Goal: Task Accomplishment & Management: Manage account settings

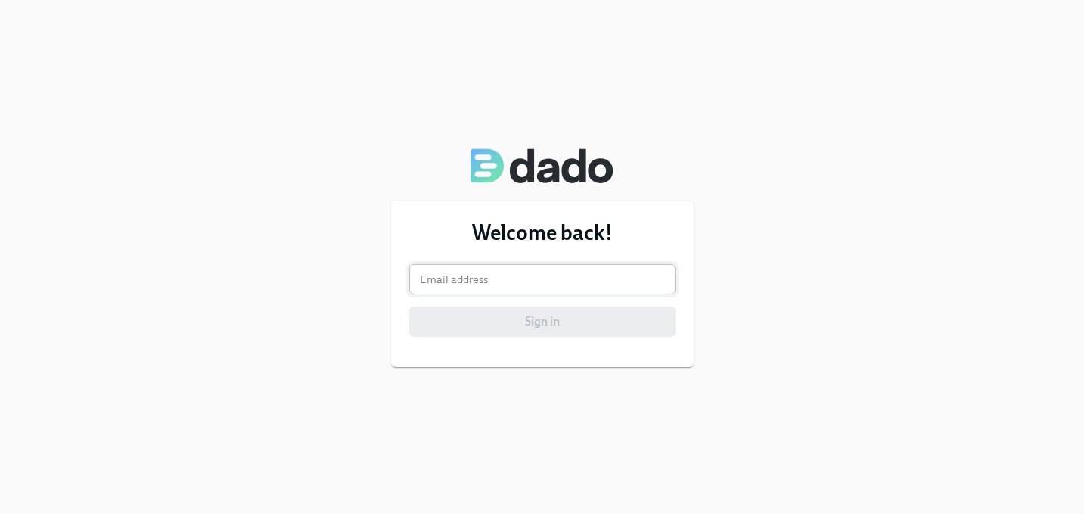
click at [613, 271] on input "email" at bounding box center [542, 279] width 266 height 30
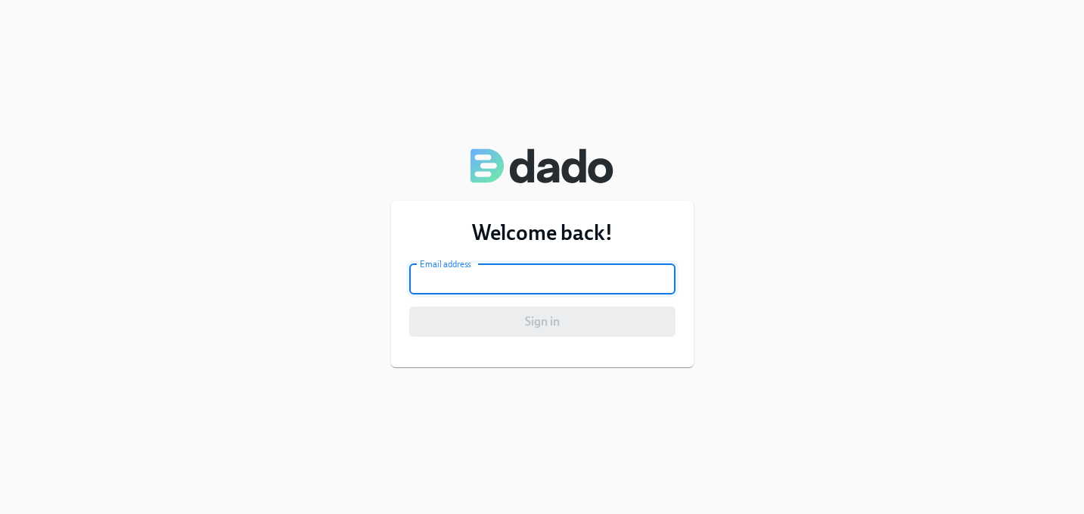
type input "teresa.mccaffertydunn@charliehealth.com"
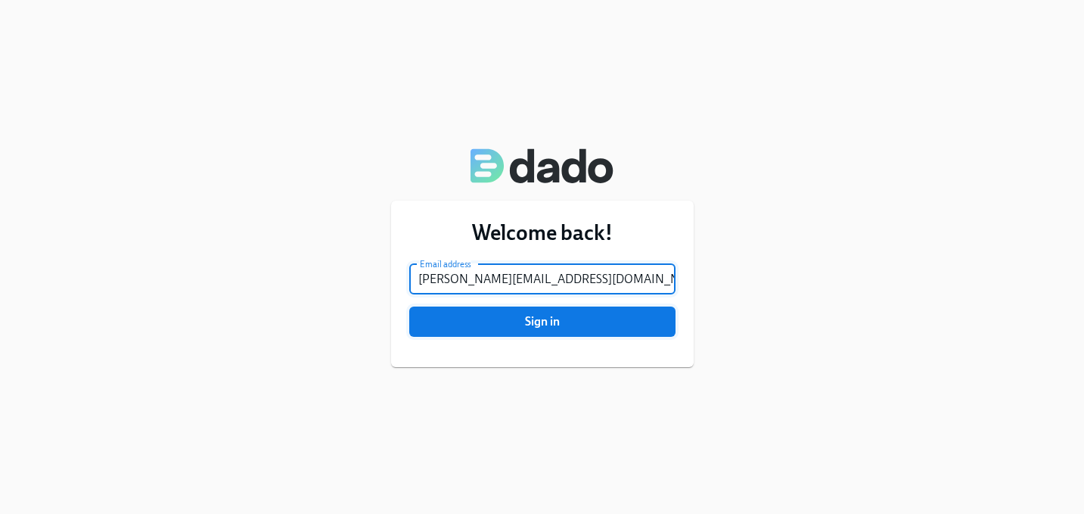
click at [541, 325] on span "Sign in" at bounding box center [542, 321] width 245 height 15
click at [409, 306] on button "Sign in" at bounding box center [542, 321] width 266 height 30
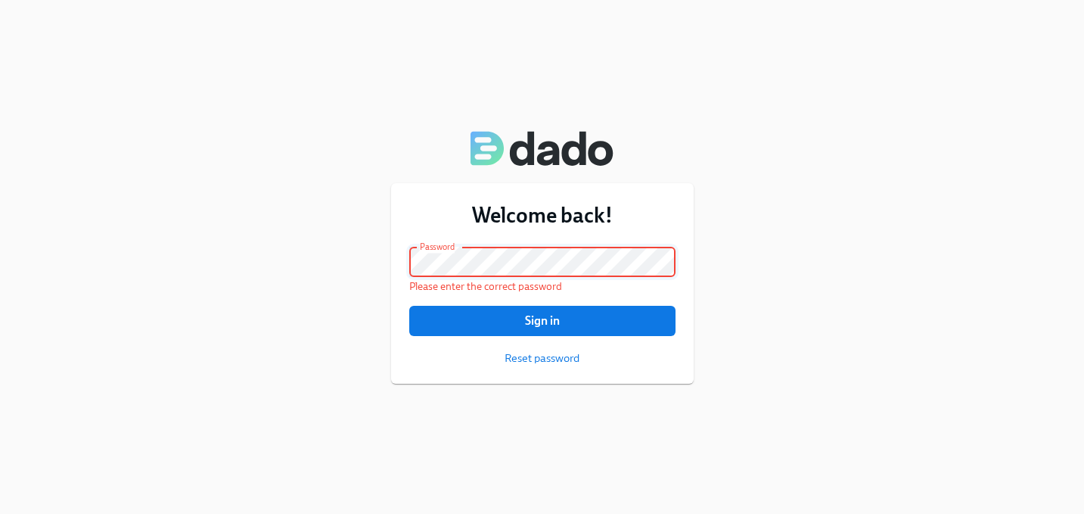
click at [197, 263] on div "Welcome back! Email address teresa.mccaffertydunn@charliehealth.com Email addre…" at bounding box center [542, 257] width 1084 height 514
click at [453, 317] on span "Sign in" at bounding box center [542, 320] width 245 height 15
click at [538, 356] on span "Reset password" at bounding box center [541, 357] width 75 height 15
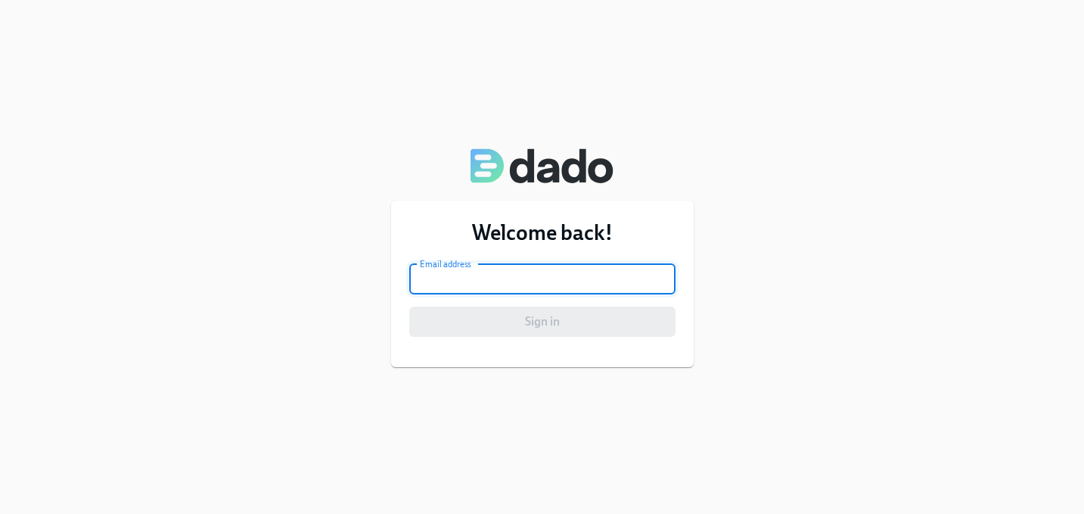
click at [451, 275] on input "email" at bounding box center [542, 279] width 266 height 30
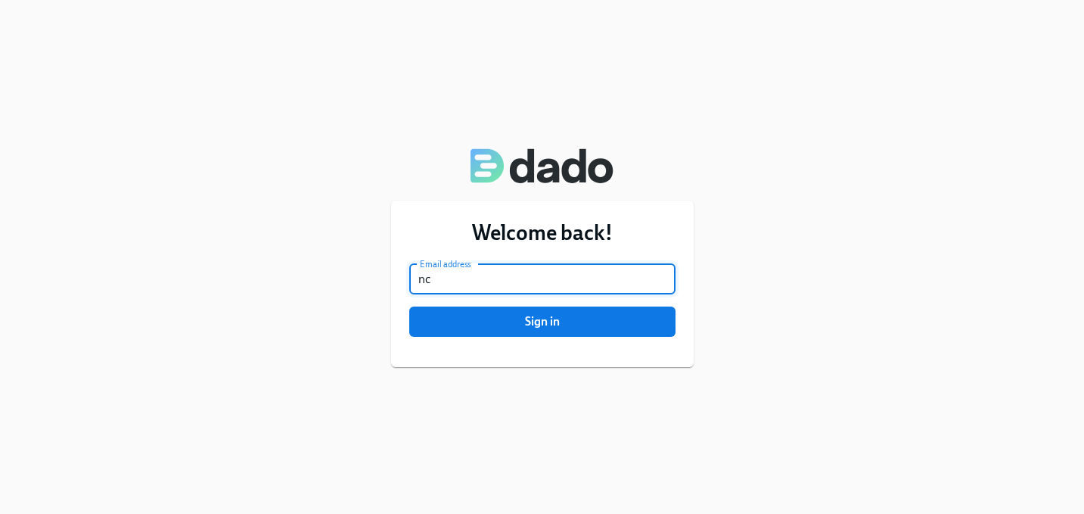
type input "n"
type input "[EMAIL_ADDRESS][DOMAIN_NAME]"
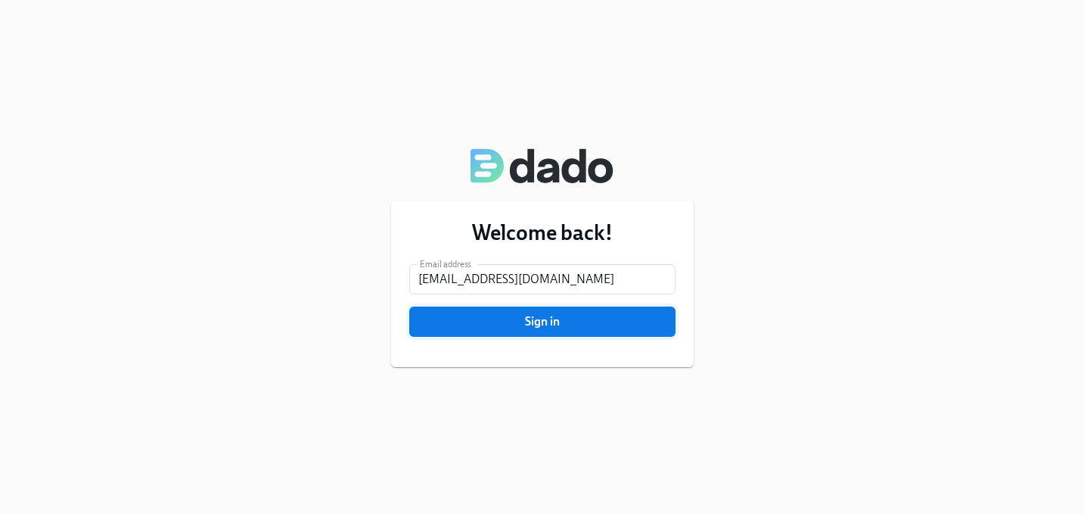
click at [616, 327] on span "Sign in" at bounding box center [542, 321] width 245 height 15
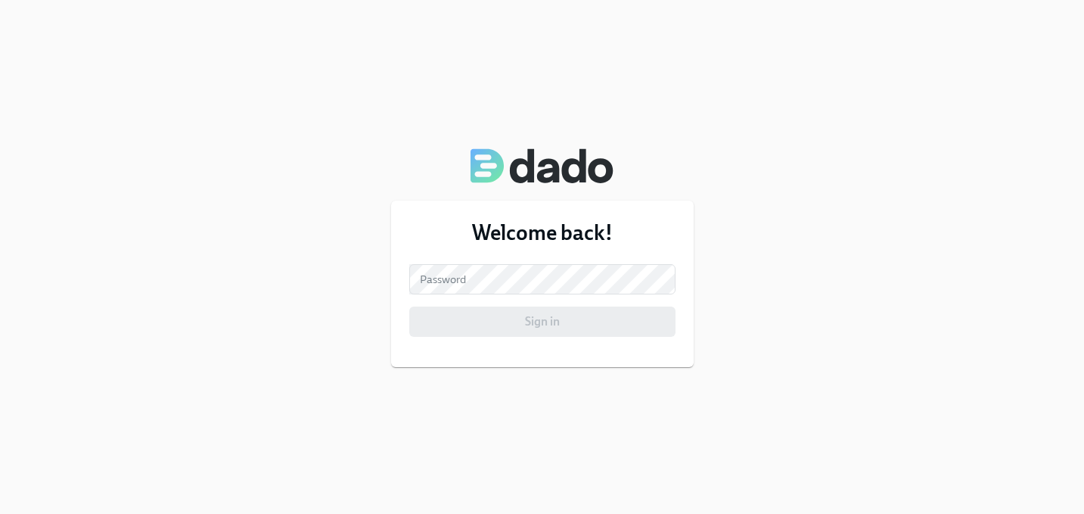
click at [775, 365] on div "Welcome back! Email address mccaffertyt15@gmail.com Email address Password Pass…" at bounding box center [542, 257] width 1084 height 514
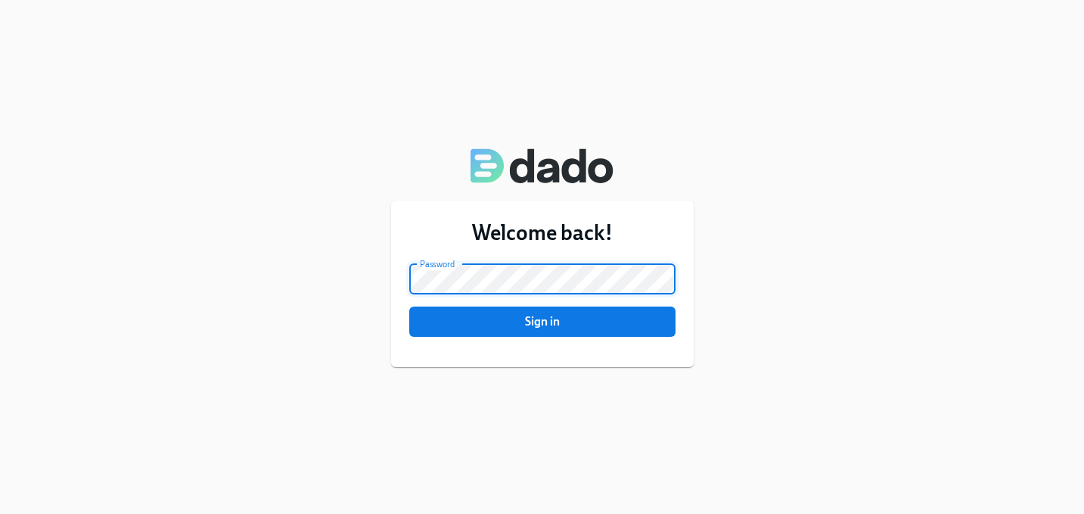
click at [409, 306] on button "Sign in" at bounding box center [542, 321] width 266 height 30
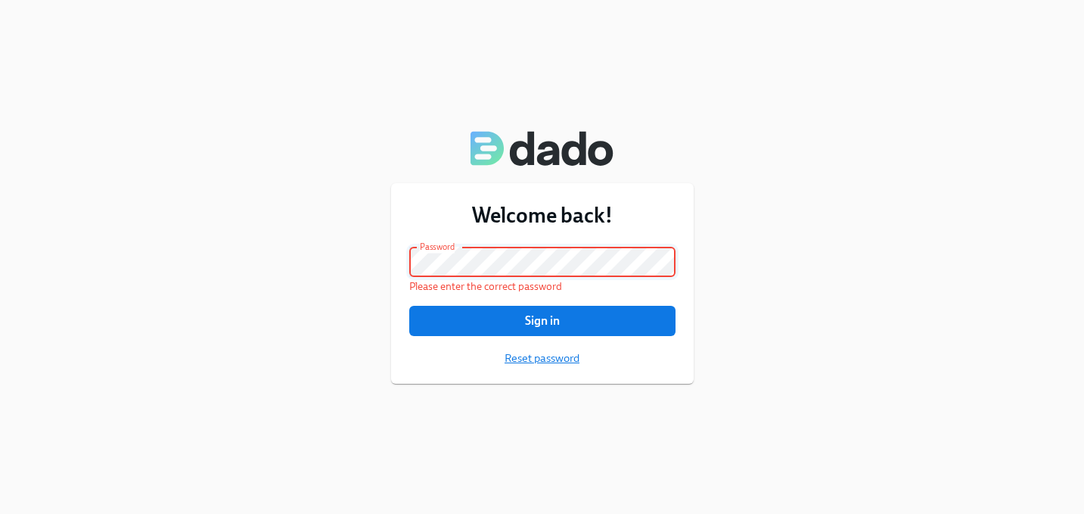
click at [541, 356] on span "Reset password" at bounding box center [541, 357] width 75 height 15
